Goal: Information Seeking & Learning: Learn about a topic

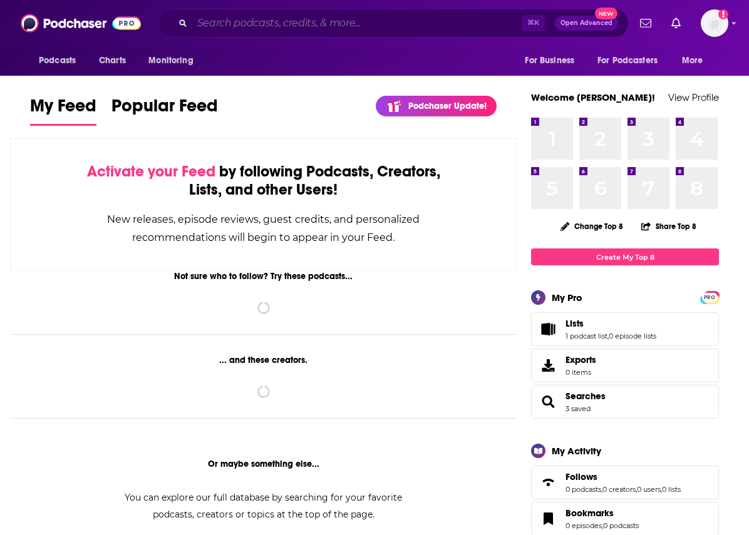
click at [273, 20] on input "Search podcasts, credits, & more..." at bounding box center [356, 23] width 329 height 20
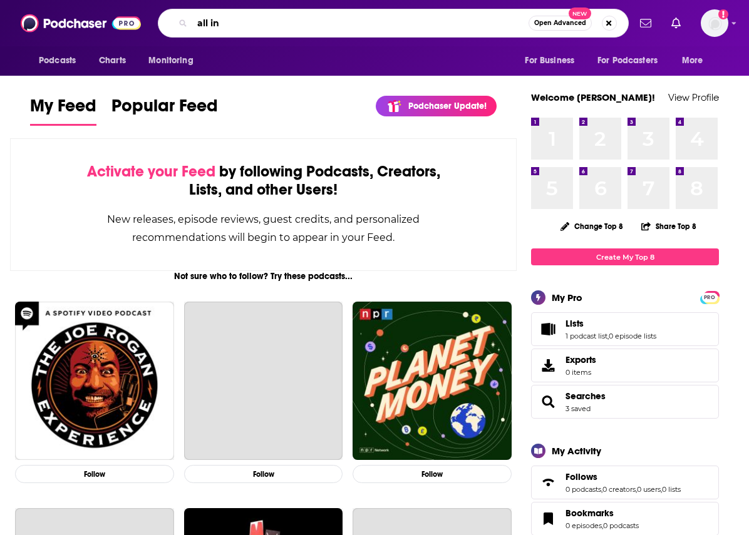
type input "all in"
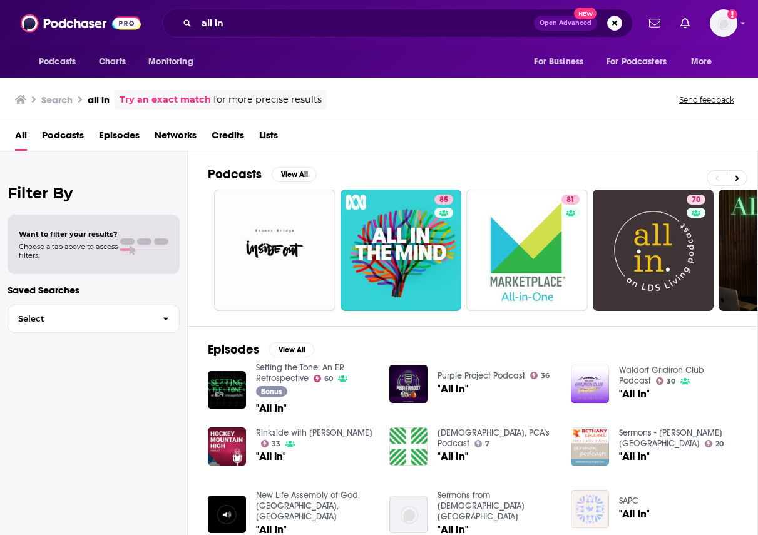
click at [62, 133] on span "Podcasts" at bounding box center [63, 138] width 42 height 26
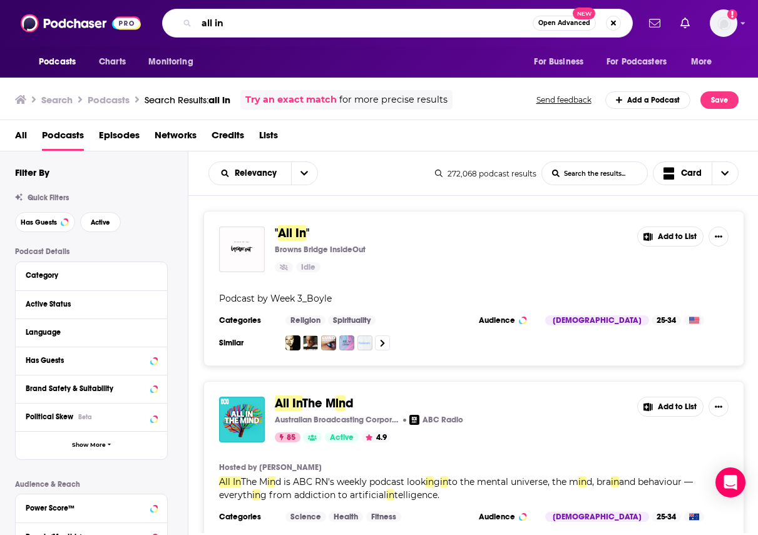
click at [283, 15] on input "all in" at bounding box center [365, 23] width 336 height 20
drag, startPoint x: 283, startPoint y: 15, endPoint x: 280, endPoint y: 29, distance: 14.0
click at [280, 29] on input "all in" at bounding box center [365, 23] width 336 height 20
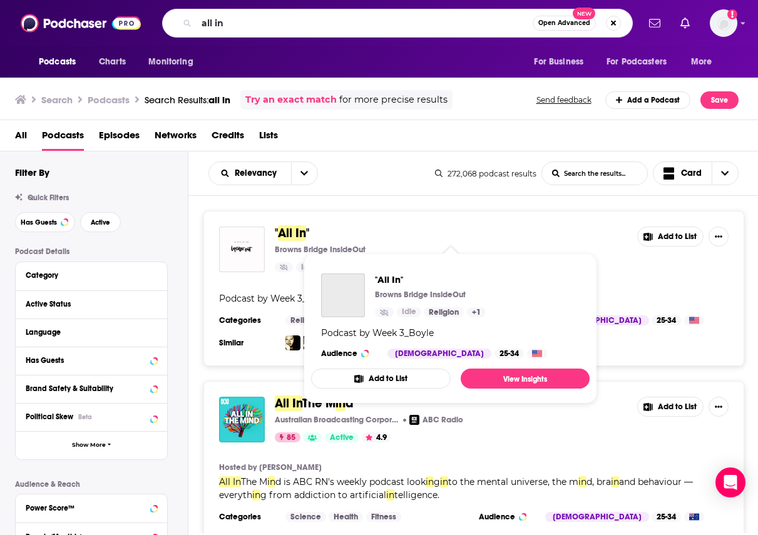
click at [282, 232] on span "All In" at bounding box center [292, 233] width 28 height 16
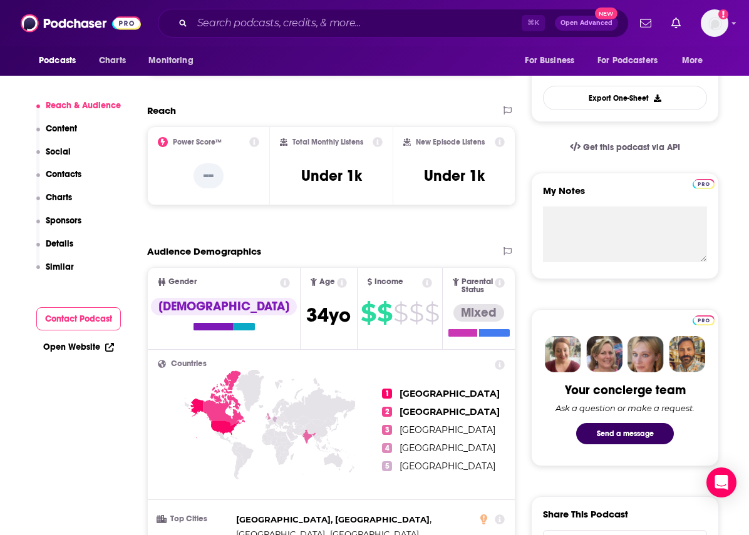
scroll to position [208, 0]
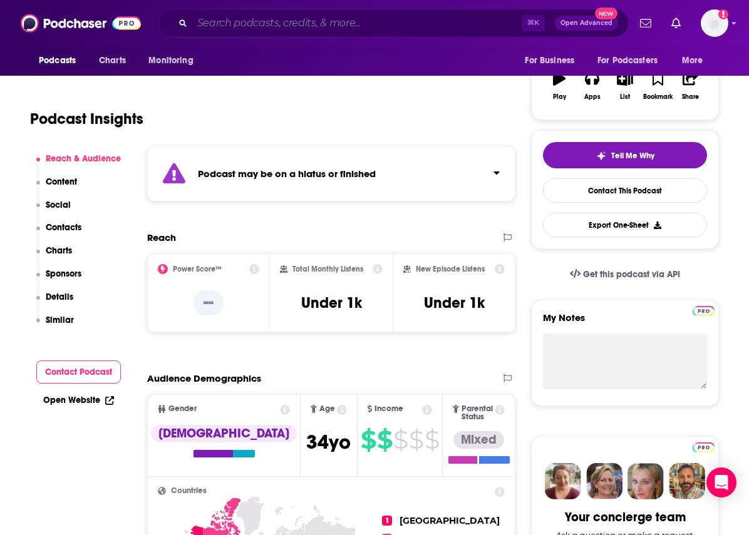
click at [265, 26] on input "Search podcasts, credits, & more..." at bounding box center [356, 23] width 329 height 20
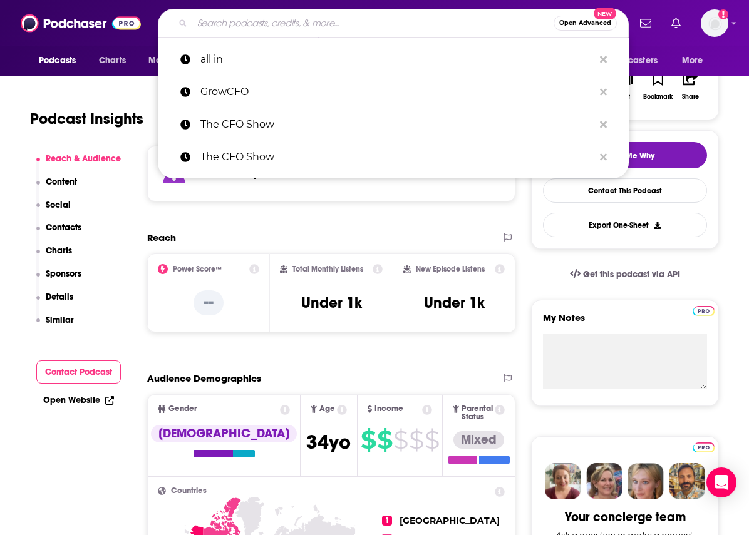
paste input "[PERSON_NAME]"
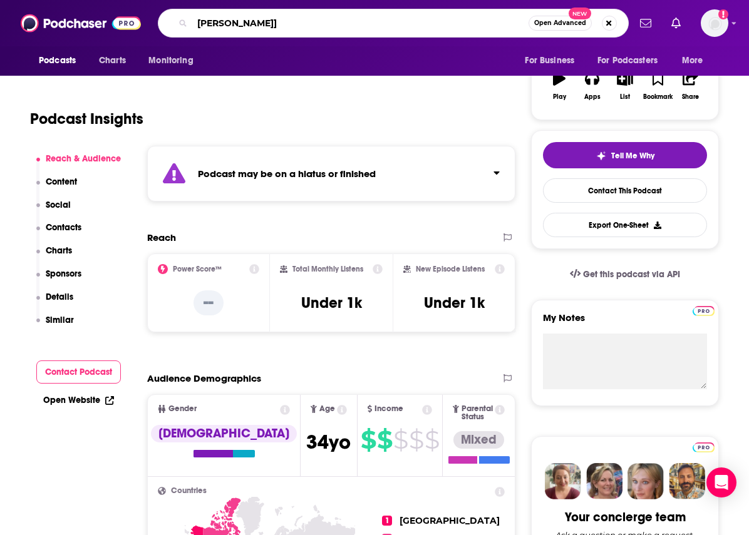
type input "[PERSON_NAME]"
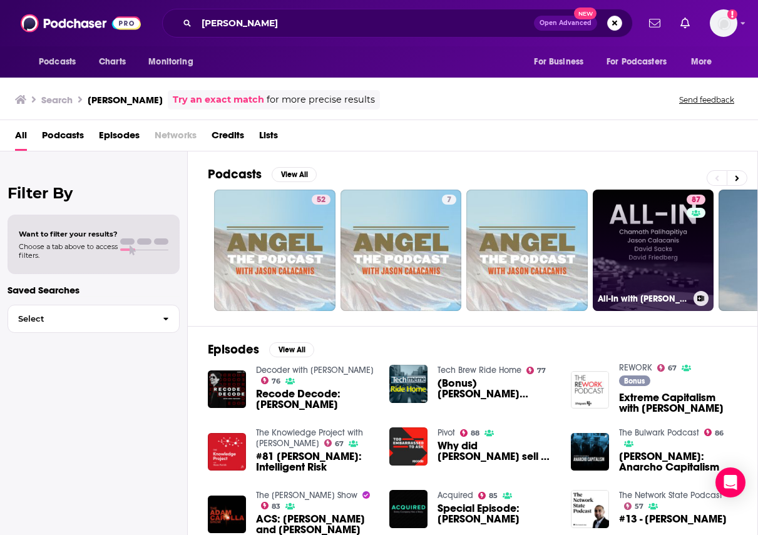
click at [639, 215] on link "87 All-In with [PERSON_NAME], [PERSON_NAME] & [PERSON_NAME]" at bounding box center [653, 250] width 121 height 121
